Goal: Ask a question

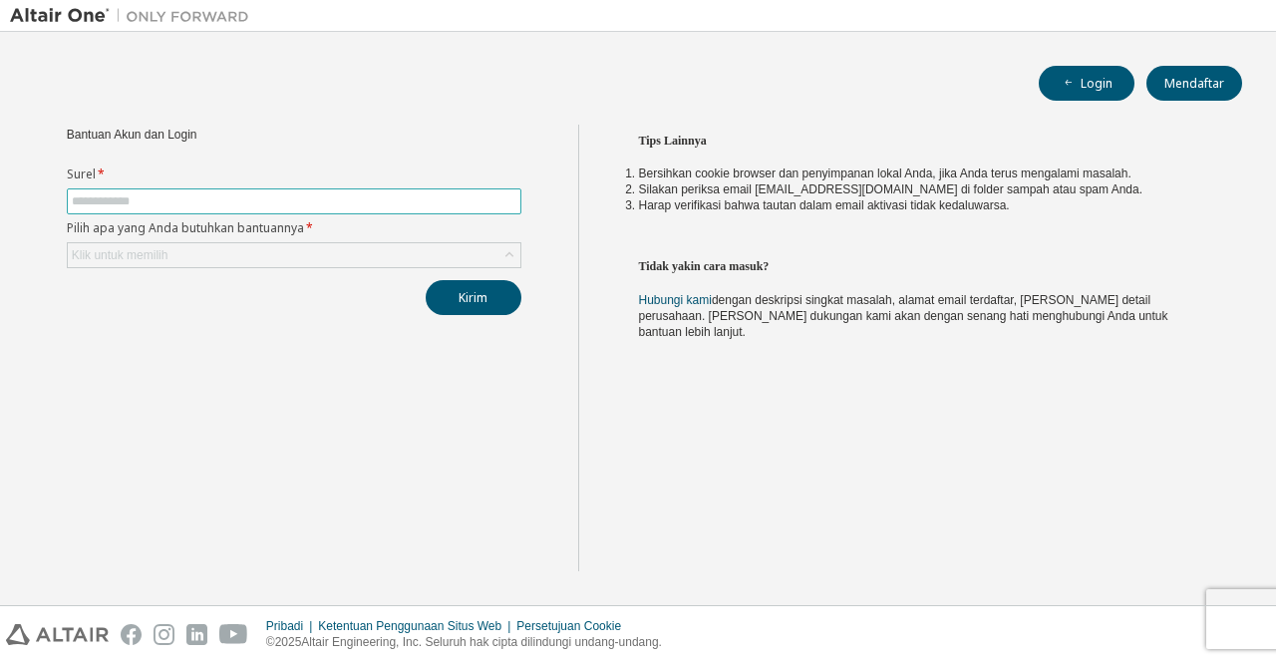
click at [427, 198] on input "text" at bounding box center [294, 201] width 445 height 16
type input "**********"
click at [332, 246] on div "Klik untuk memilih" at bounding box center [294, 255] width 453 height 24
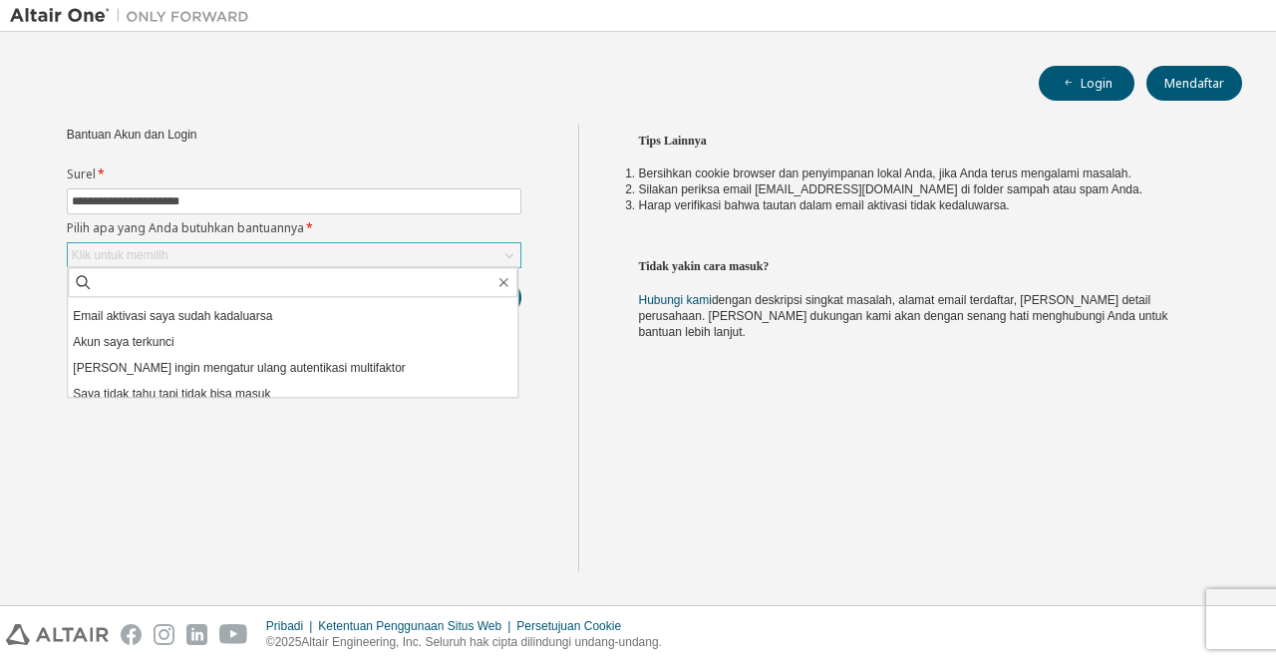
scroll to position [56, 0]
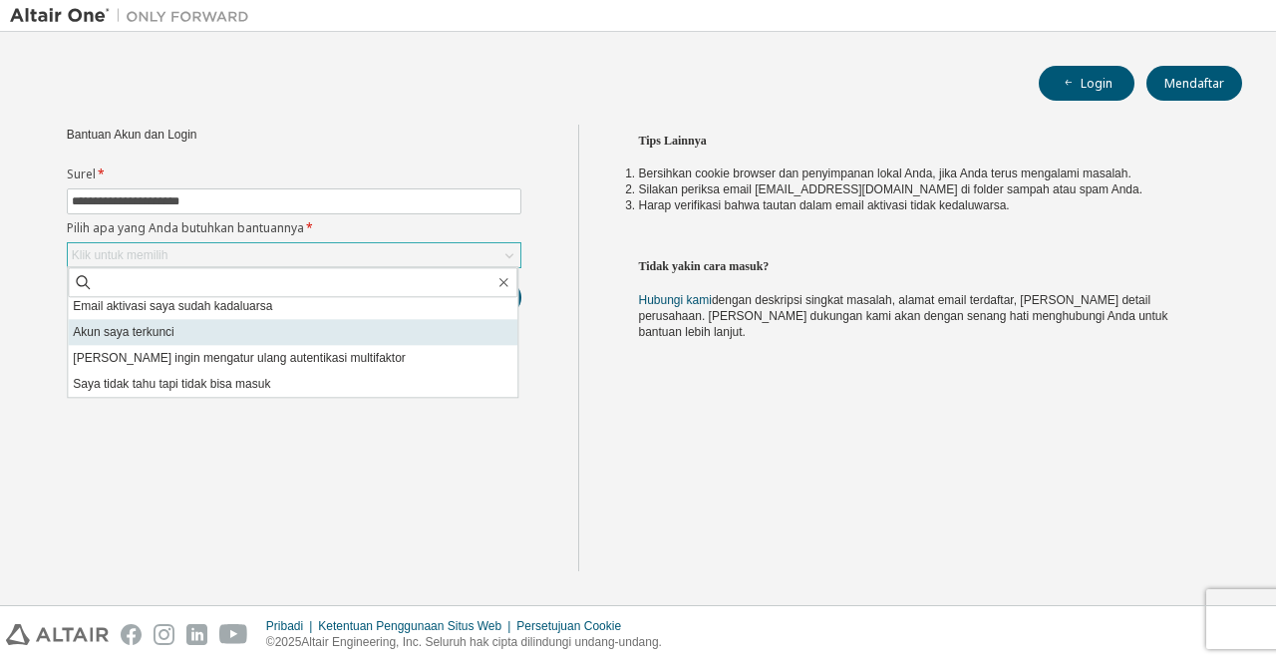
click at [325, 330] on li "Akun saya terkunci" at bounding box center [293, 332] width 450 height 26
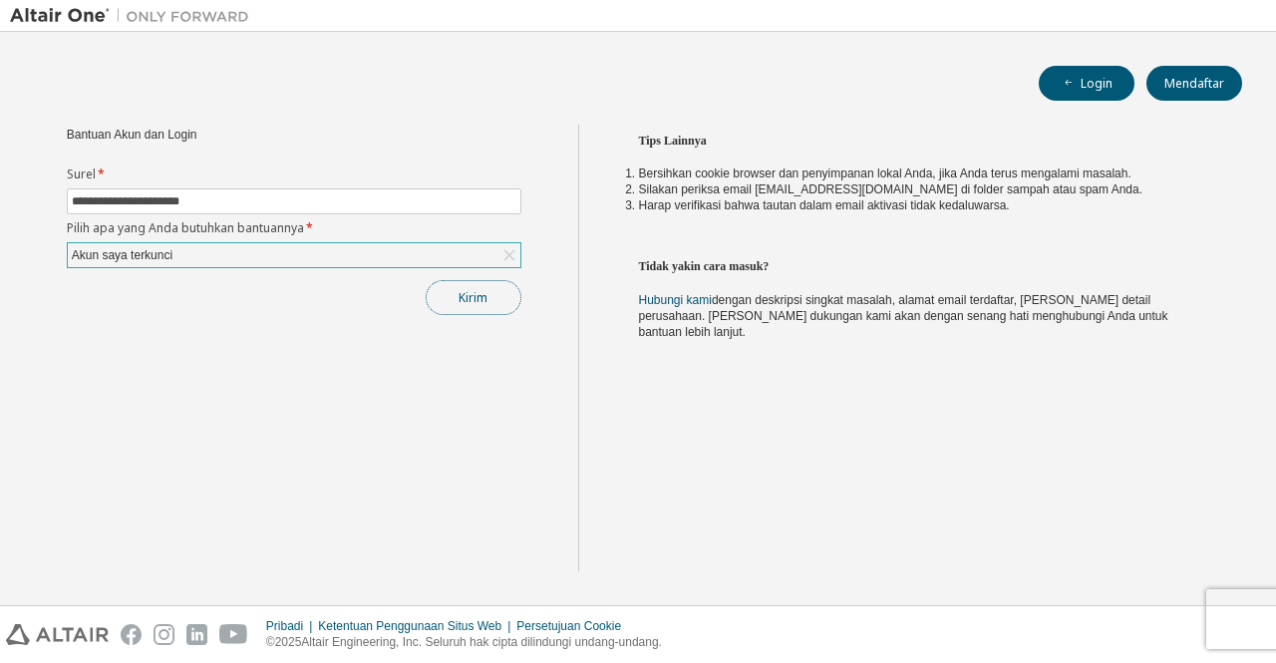
click at [449, 302] on button "Kirim" at bounding box center [474, 297] width 96 height 35
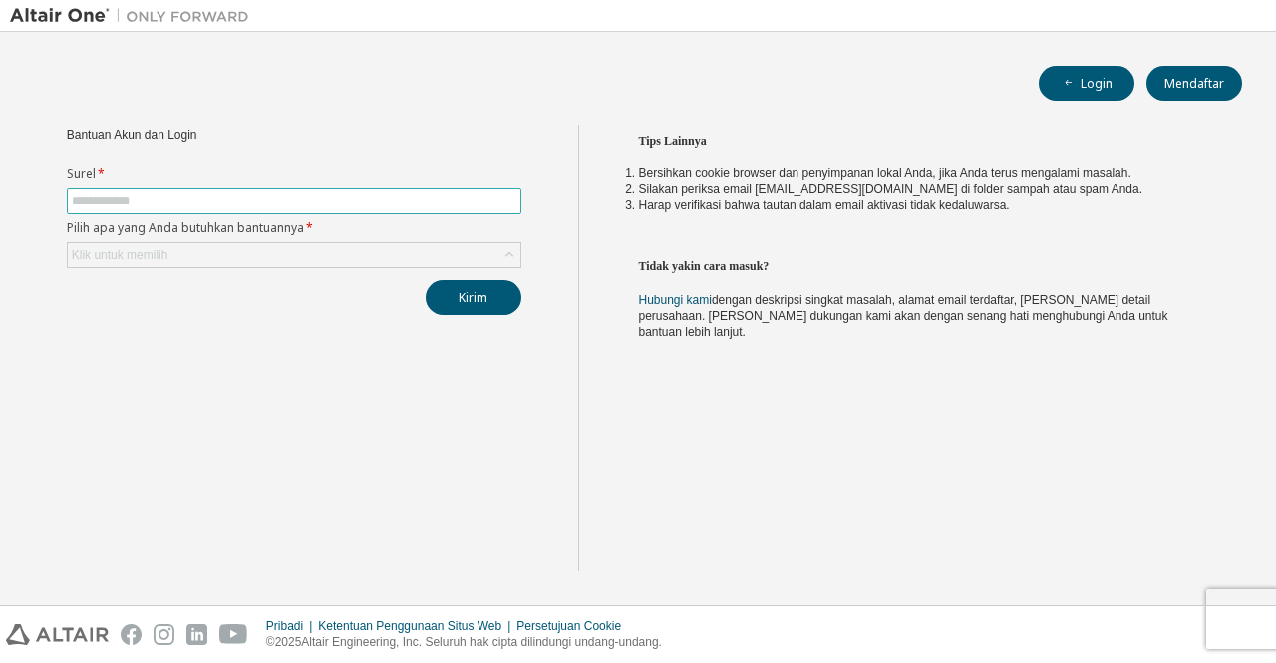
click at [155, 190] on span at bounding box center [294, 201] width 455 height 26
click at [165, 201] on input "text" at bounding box center [294, 201] width 445 height 16
type input "**********"
click at [190, 252] on div "Klik untuk memilih" at bounding box center [294, 255] width 453 height 24
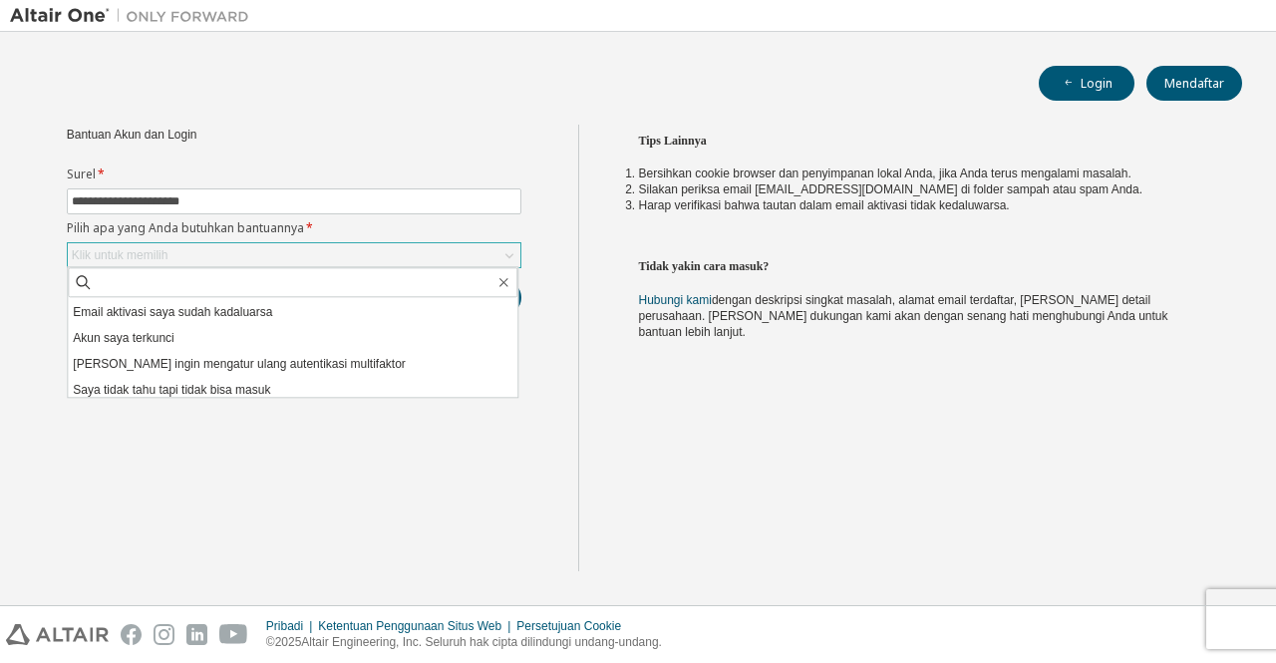
scroll to position [56, 0]
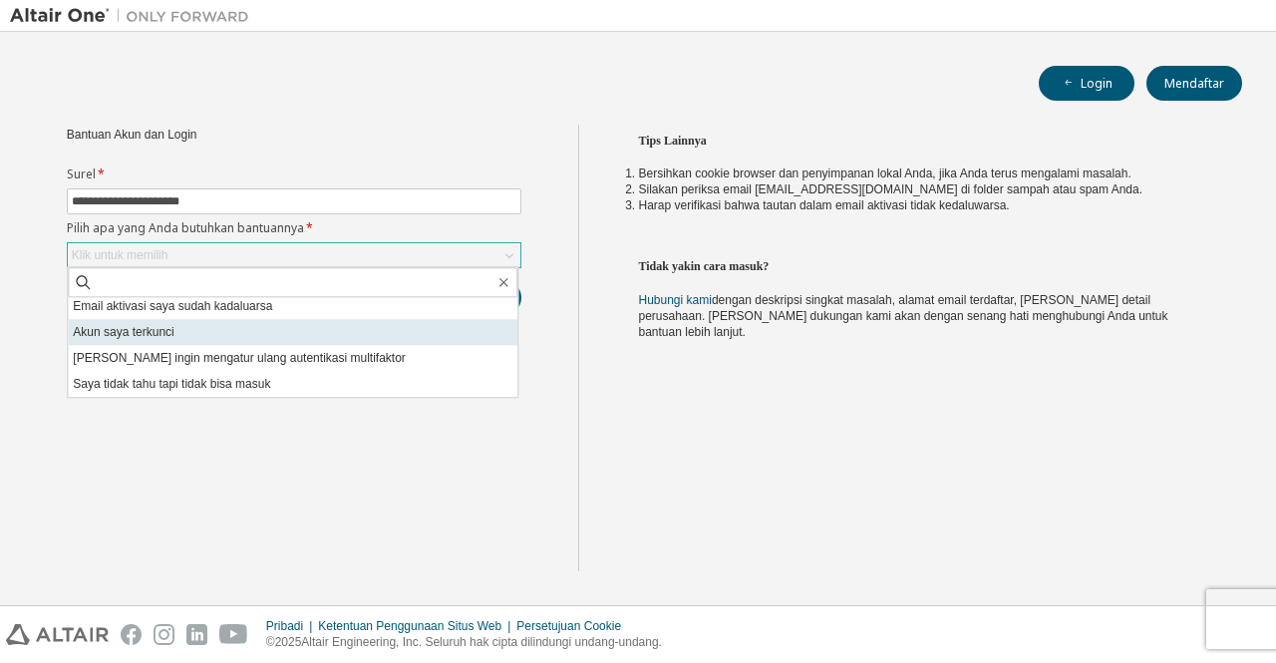
click at [337, 335] on li "Akun saya terkunci" at bounding box center [293, 332] width 450 height 26
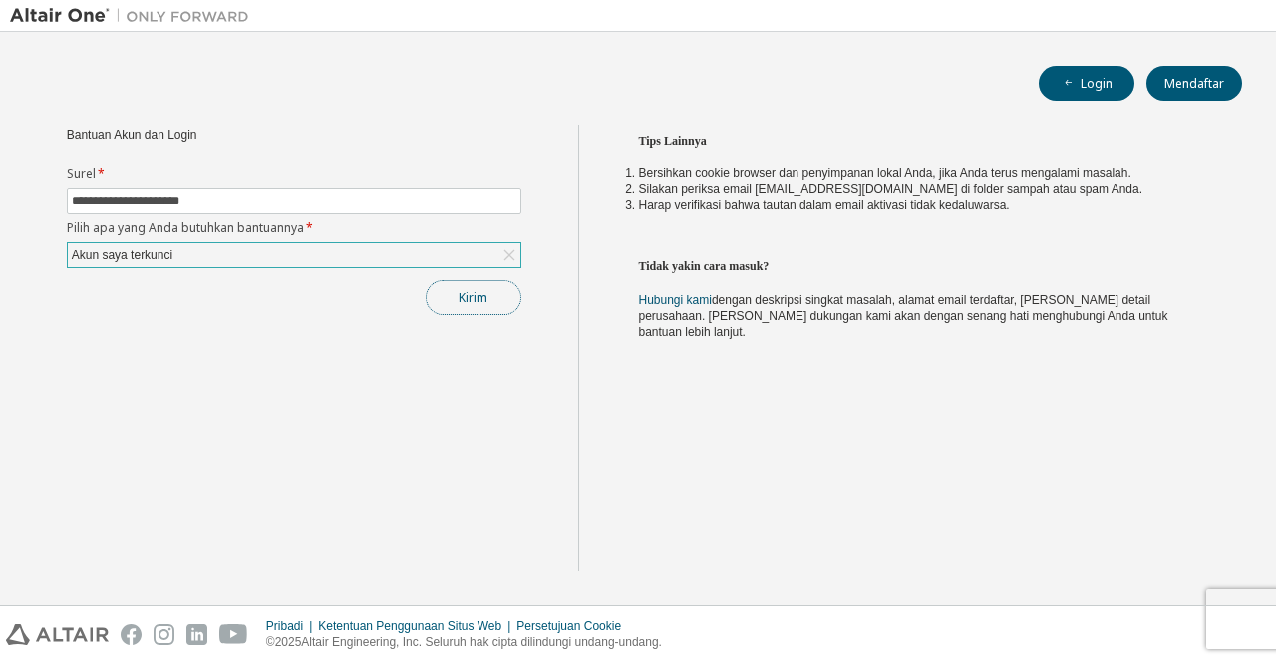
click at [489, 299] on button "Kirim" at bounding box center [474, 297] width 96 height 35
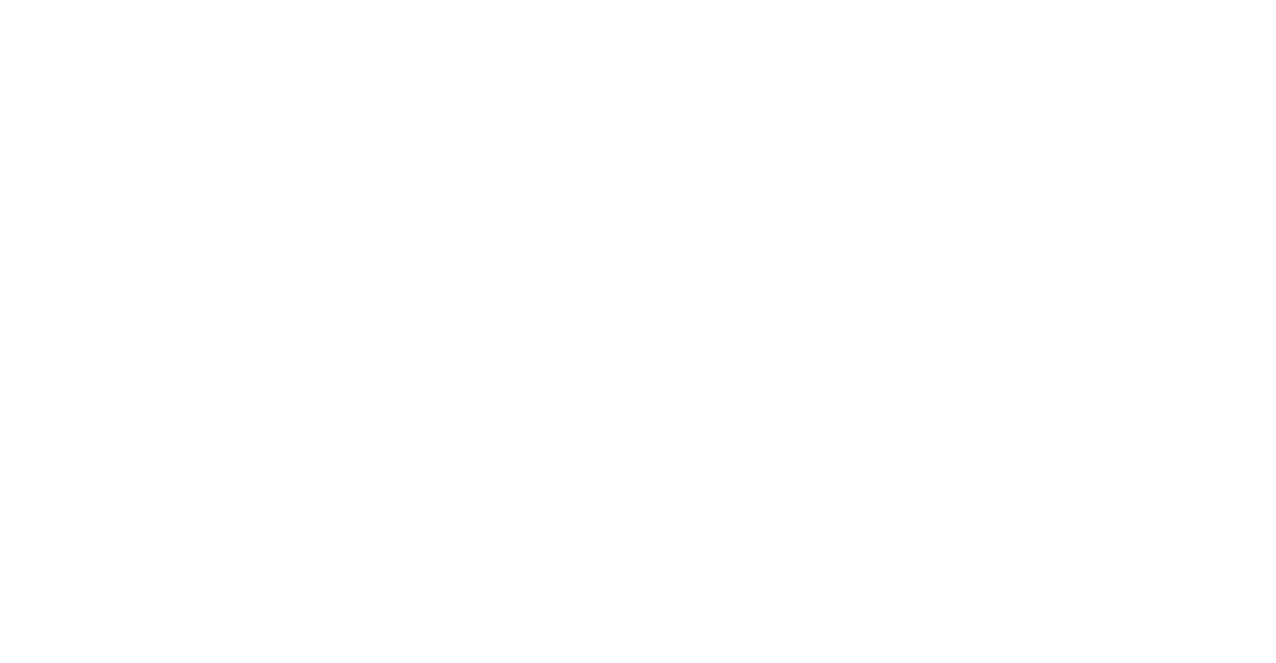
click at [618, 470] on div at bounding box center [638, 331] width 1276 height 663
drag, startPoint x: 618, startPoint y: 470, endPoint x: 499, endPoint y: 95, distance: 393.6
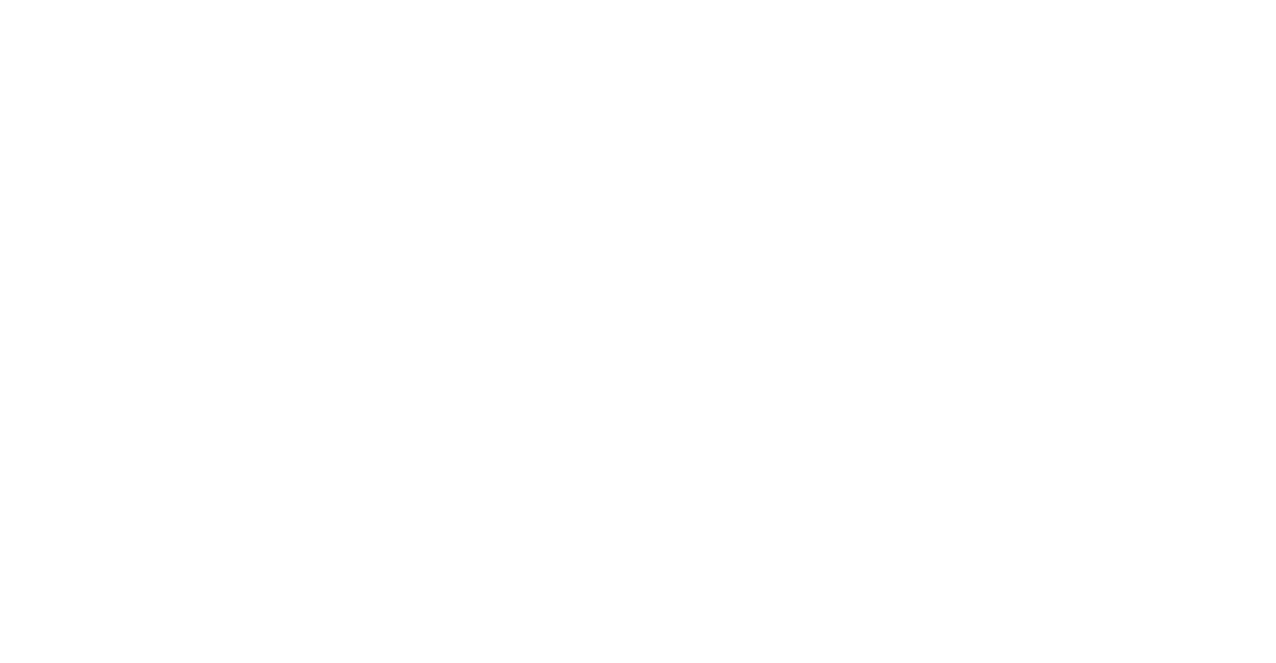
click at [499, 95] on div at bounding box center [638, 331] width 1276 height 663
